Goal: Task Accomplishment & Management: Use online tool/utility

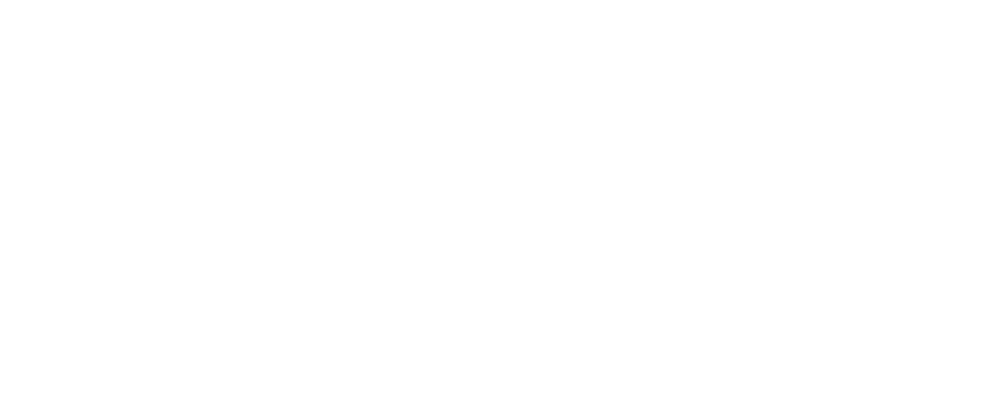
click at [919, 0] on html at bounding box center [494, 0] width 988 height 0
click at [918, 0] on html at bounding box center [494, 0] width 988 height 0
click at [921, 0] on html at bounding box center [494, 0] width 988 height 0
click at [920, 0] on html at bounding box center [494, 0] width 988 height 0
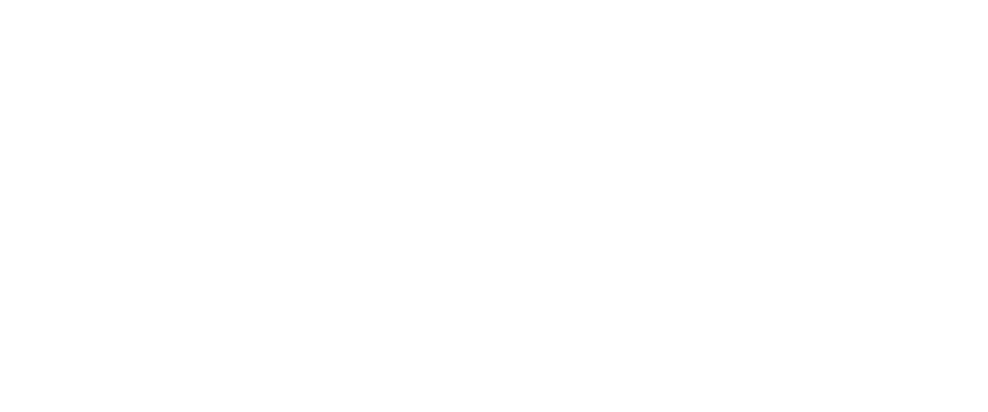
click at [920, 0] on html at bounding box center [494, 0] width 988 height 0
click at [912, 0] on html at bounding box center [494, 0] width 988 height 0
click at [917, 0] on html at bounding box center [494, 0] width 988 height 0
click at [922, 0] on html at bounding box center [494, 0] width 988 height 0
click at [936, 0] on html at bounding box center [494, 0] width 988 height 0
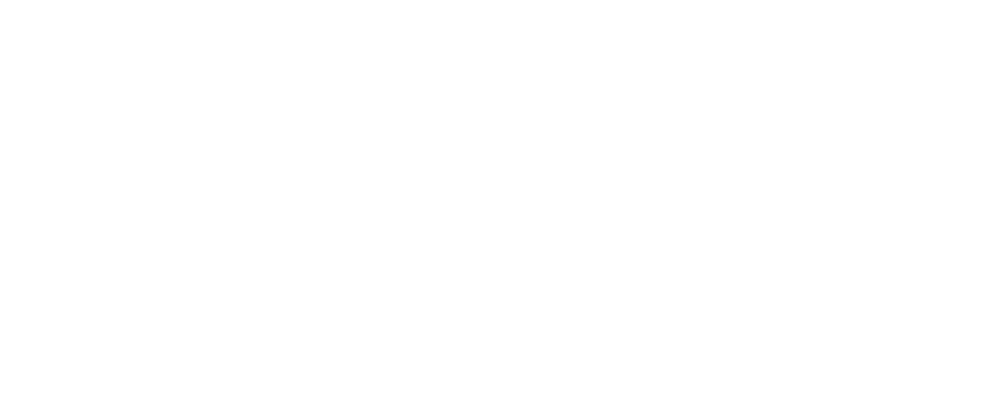
click at [936, 0] on html at bounding box center [494, 0] width 988 height 0
click at [924, 0] on html at bounding box center [494, 0] width 988 height 0
click at [918, 0] on html at bounding box center [494, 0] width 988 height 0
click at [919, 0] on html at bounding box center [494, 0] width 988 height 0
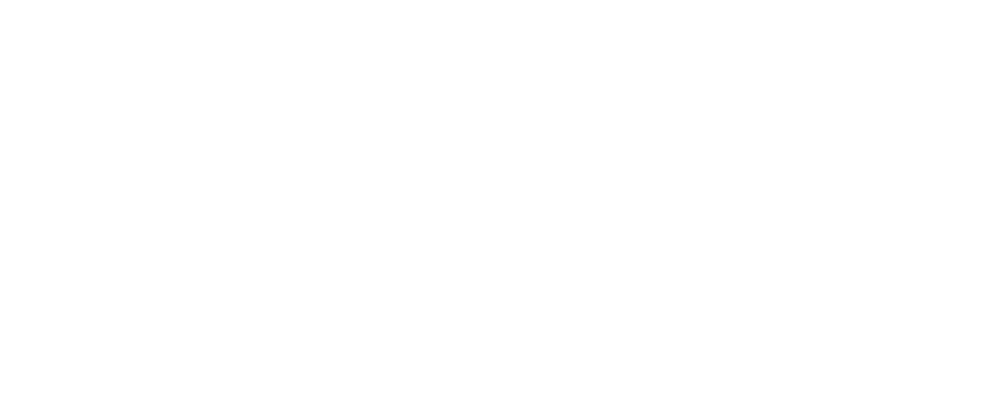
click at [914, 0] on html at bounding box center [494, 0] width 988 height 0
click at [907, 0] on html at bounding box center [494, 0] width 988 height 0
click at [899, 0] on html at bounding box center [494, 0] width 988 height 0
click at [893, 0] on html at bounding box center [494, 0] width 988 height 0
click at [932, 0] on html at bounding box center [494, 0] width 988 height 0
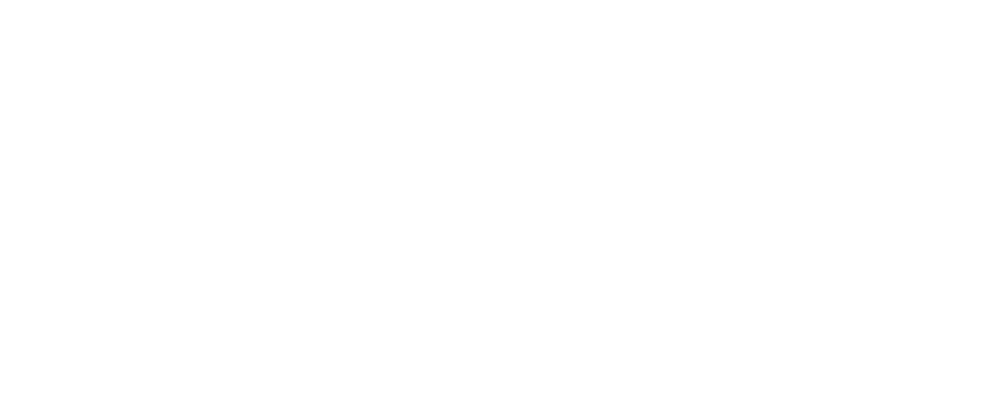
click at [913, 0] on html at bounding box center [494, 0] width 988 height 0
click at [920, 0] on html at bounding box center [494, 0] width 988 height 0
click at [923, 0] on html at bounding box center [494, 0] width 988 height 0
click at [924, 0] on html at bounding box center [494, 0] width 988 height 0
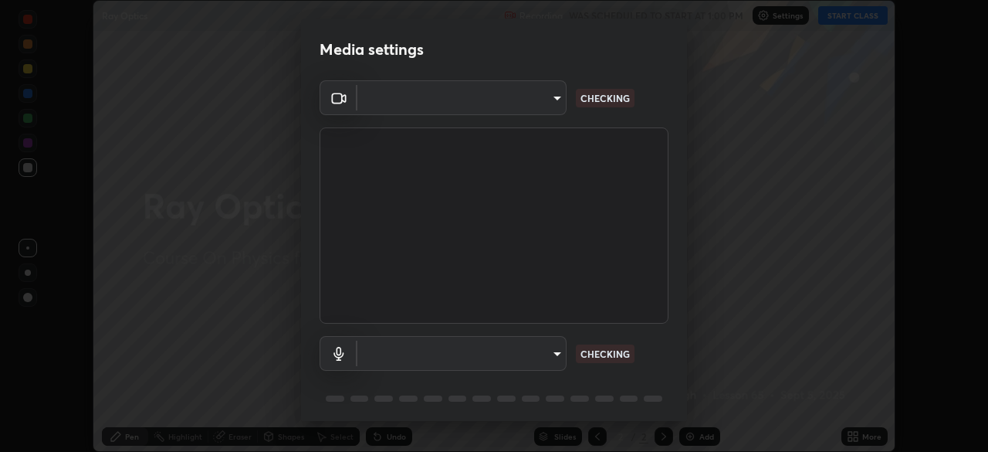
scroll to position [452, 988]
type input "aa36e69ab0c88cc8f992b177efc0368f24d8e8c052c335078adb188e95c7aa57"
click at [486, 350] on body "Erase all Ray Optics Recording WAS SCHEDULED TO START AT 1:00 PM Settings START…" at bounding box center [494, 226] width 988 height 452
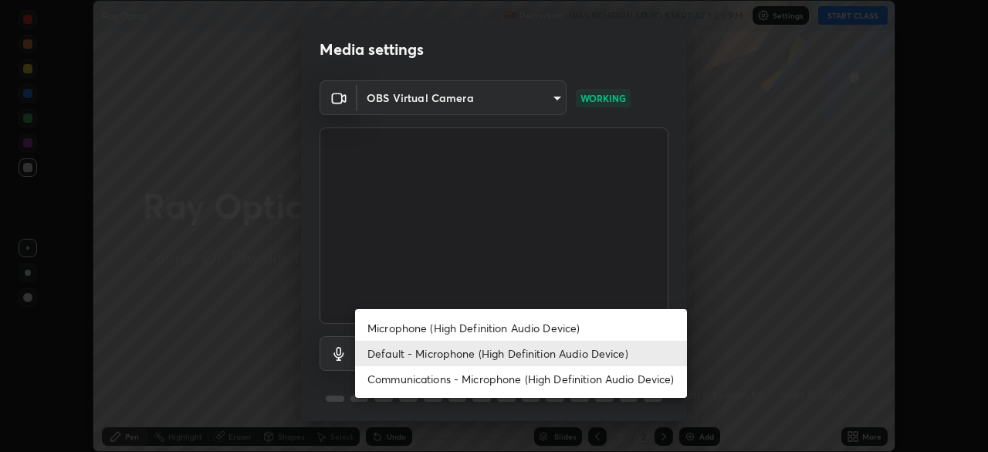
click at [411, 326] on li "Microphone (High Definition Audio Device)" at bounding box center [521, 327] width 332 height 25
type input "2b24ba9d2ca74351948b0617c99dc8409d11c9a3fd25ca6b2dc72b4d2d44406f"
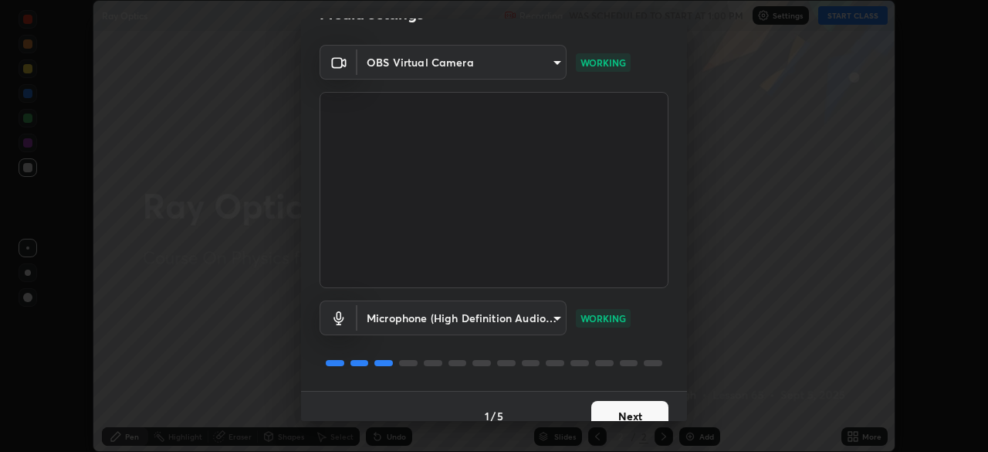
scroll to position [55, 0]
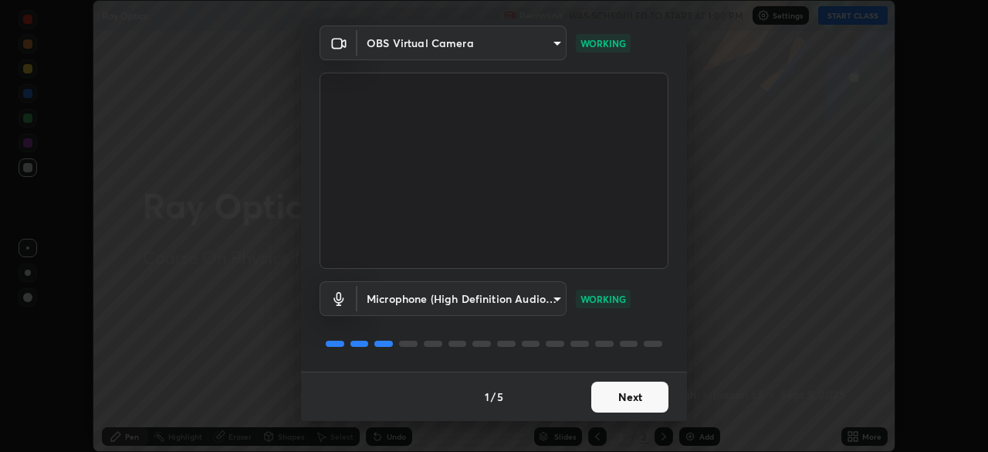
click at [617, 396] on button "Next" at bounding box center [630, 396] width 77 height 31
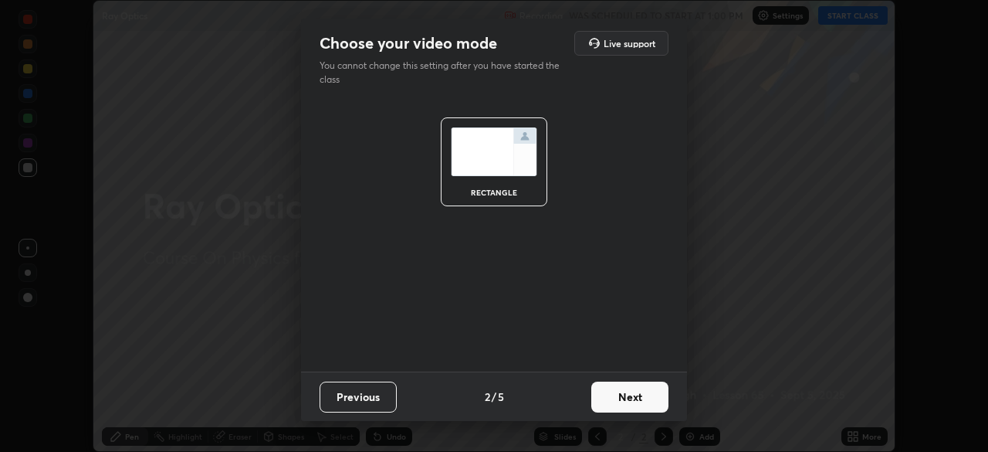
scroll to position [0, 0]
click at [621, 399] on button "Next" at bounding box center [630, 396] width 77 height 31
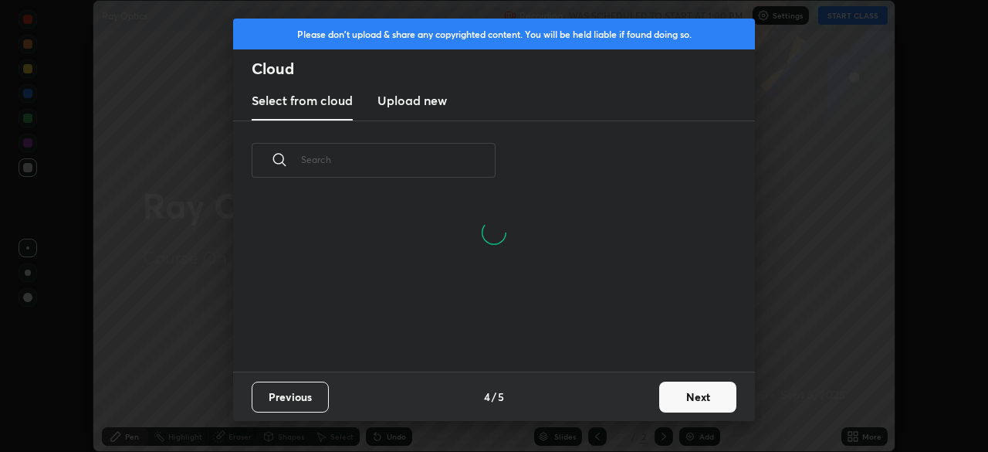
click at [670, 398] on button "Next" at bounding box center [697, 396] width 77 height 31
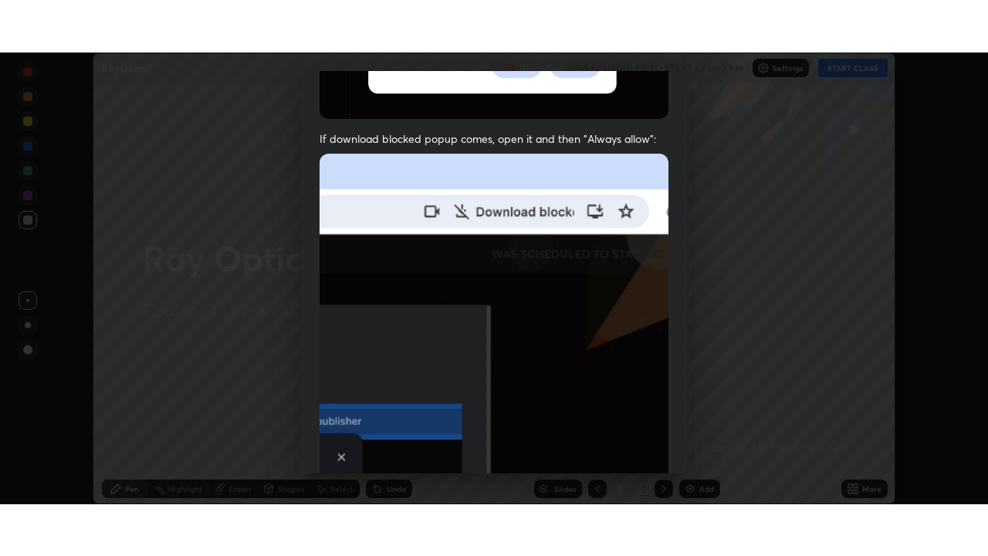
scroll to position [370, 0]
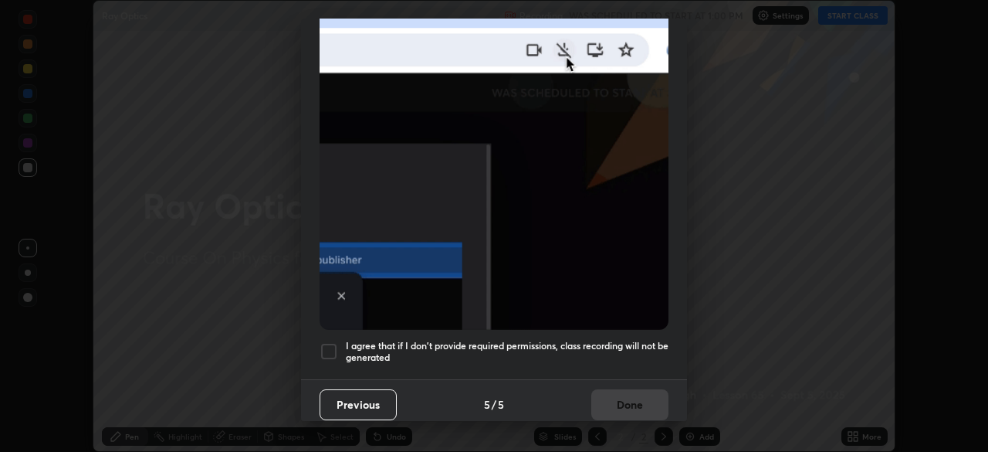
click at [330, 347] on div at bounding box center [329, 351] width 19 height 19
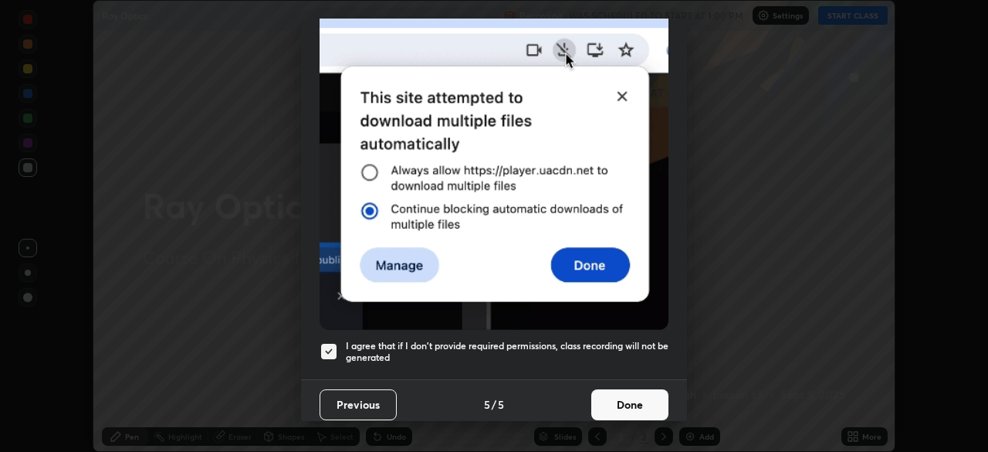
click at [606, 398] on button "Done" at bounding box center [630, 404] width 77 height 31
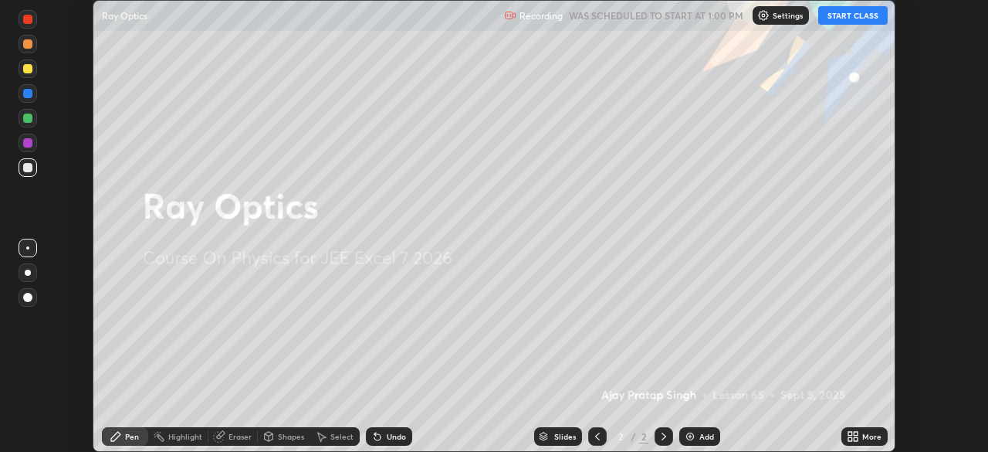
click at [842, 19] on button "START CLASS" at bounding box center [853, 15] width 69 height 19
click at [849, 435] on icon at bounding box center [851, 434] width 4 height 4
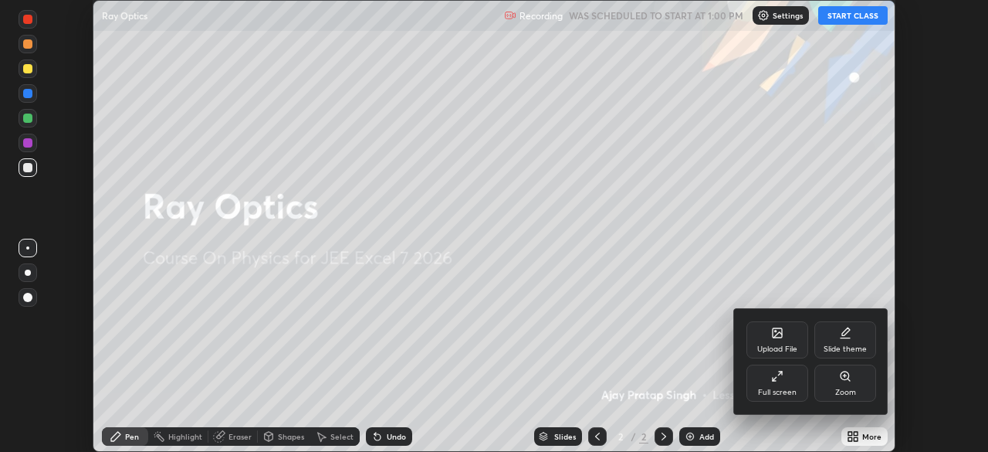
click at [771, 379] on icon at bounding box center [777, 376] width 12 height 12
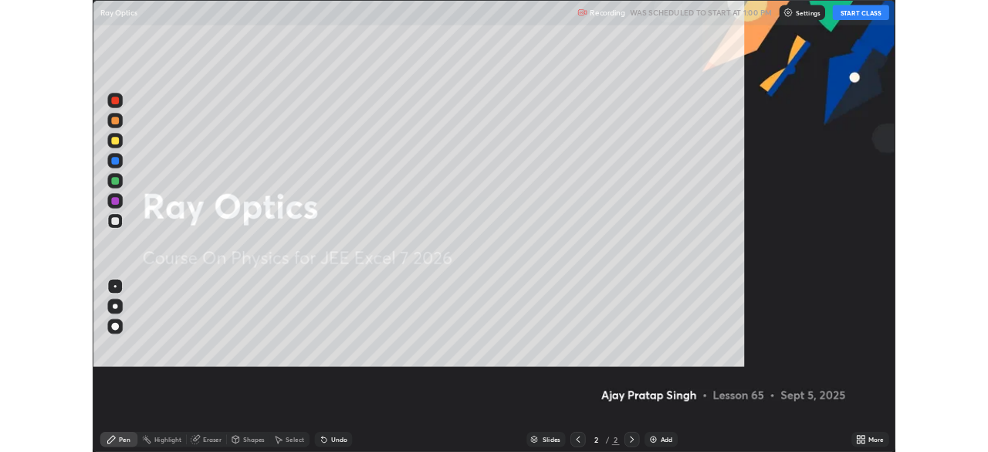
scroll to position [556, 988]
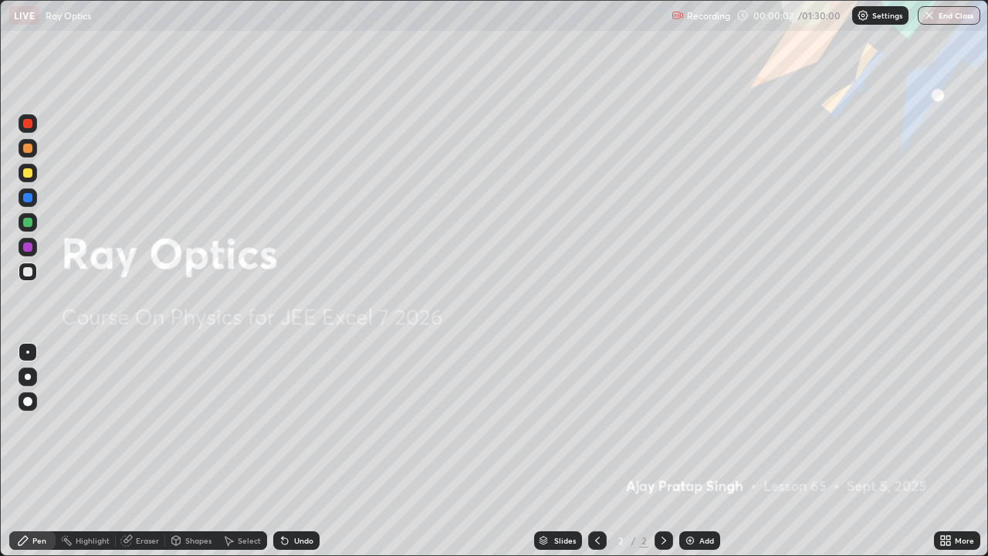
click at [944, 451] on icon at bounding box center [943, 538] width 4 height 4
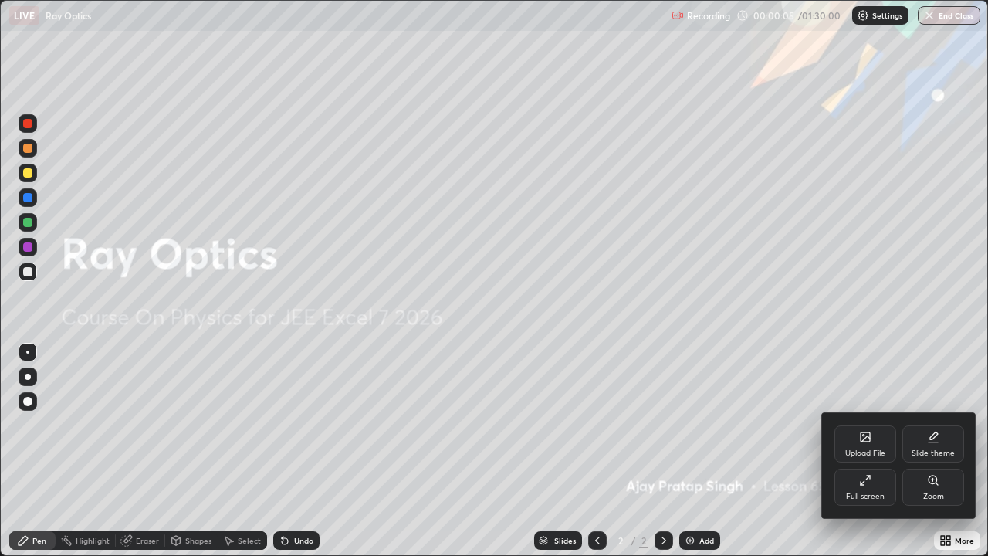
click at [867, 451] on div "Full screen" at bounding box center [866, 487] width 62 height 37
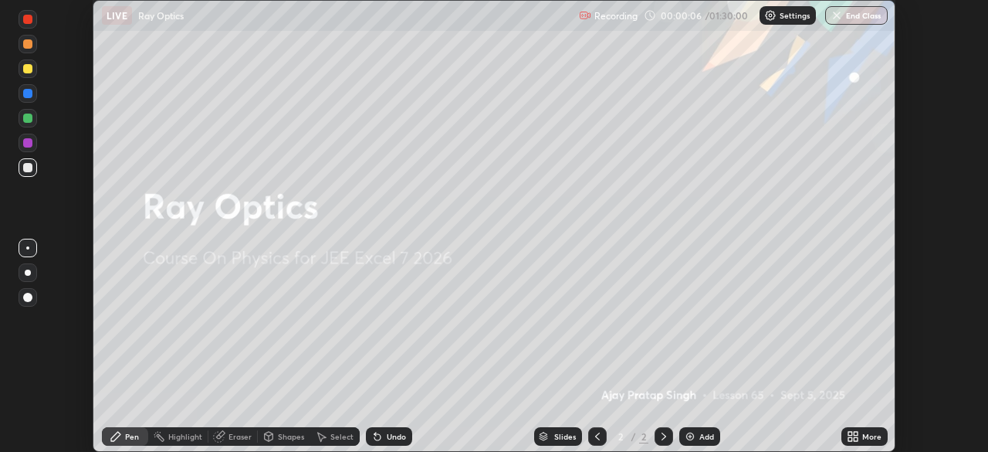
scroll to position [76769, 76232]
click at [859, 436] on icon at bounding box center [853, 436] width 12 height 12
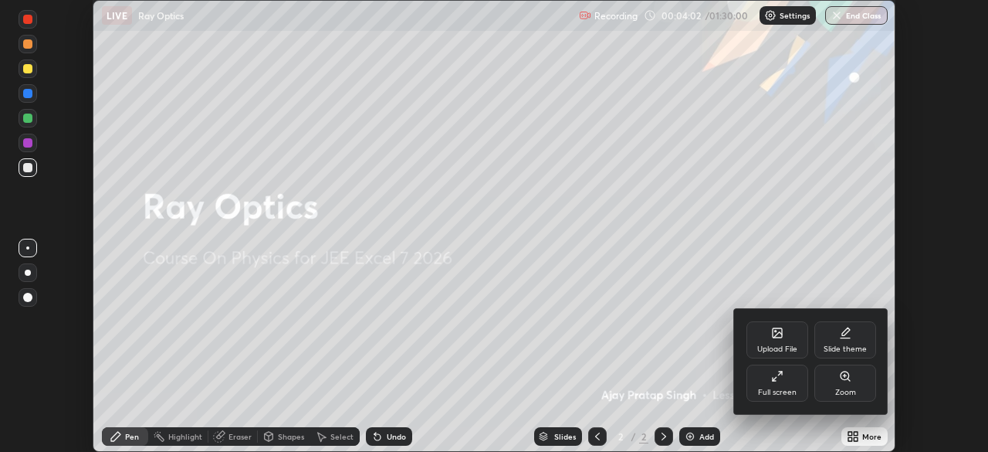
click at [709, 207] on div at bounding box center [494, 226] width 988 height 452
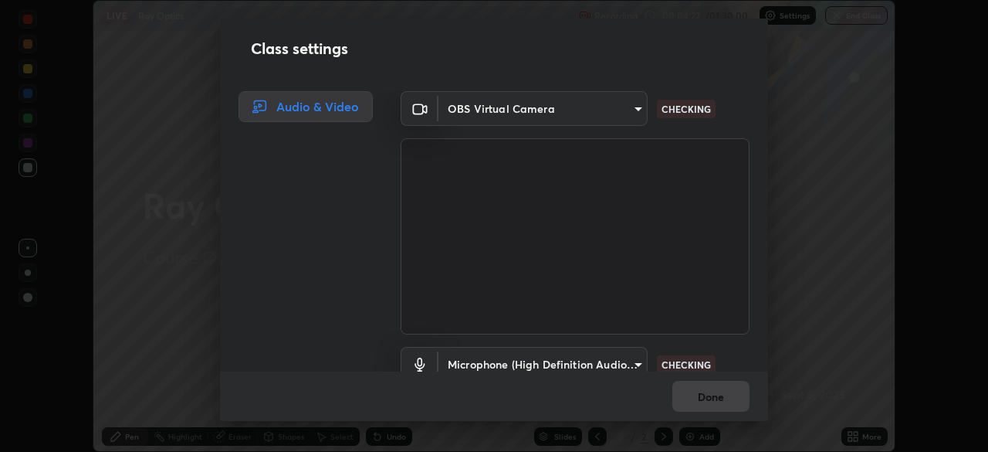
click at [897, 161] on div "Class settings Audio & Video OBS Virtual Camera aa36e69ab0c88cc8f992b177efc0368…" at bounding box center [494, 226] width 988 height 452
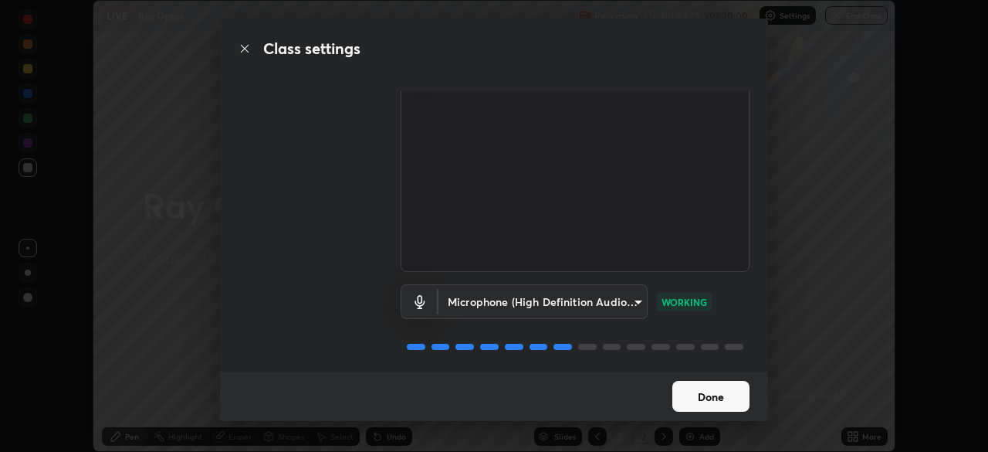
scroll to position [70, 0]
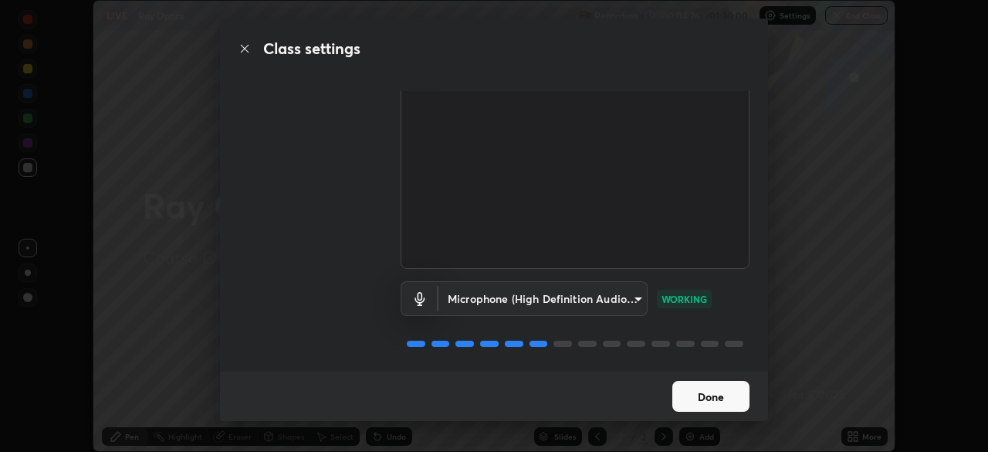
click at [705, 397] on button "Done" at bounding box center [711, 396] width 77 height 31
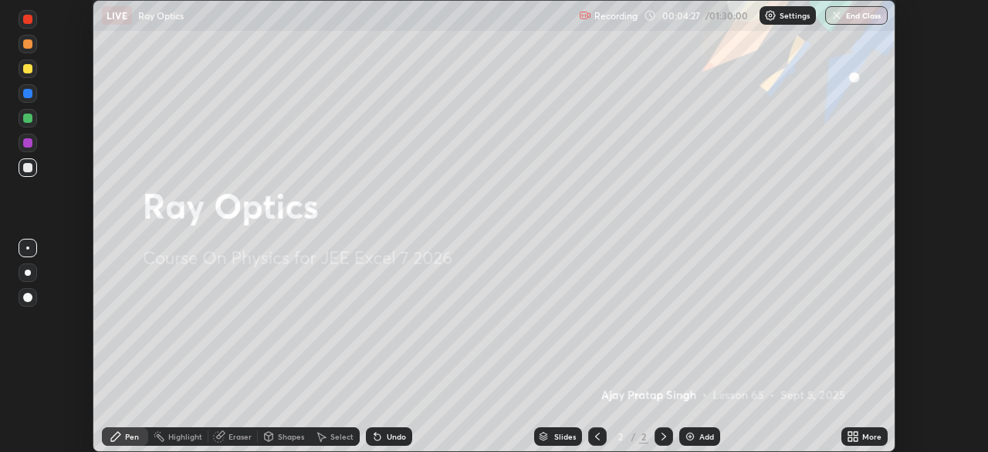
click at [844, 9] on button "End Class" at bounding box center [856, 15] width 63 height 19
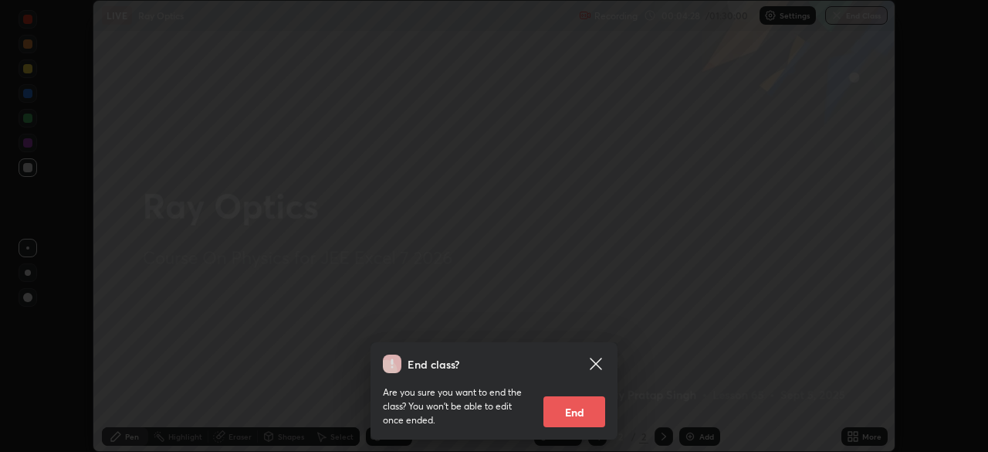
click at [590, 407] on button "End" at bounding box center [575, 411] width 62 height 31
